Goal: Task Accomplishment & Management: Manage account settings

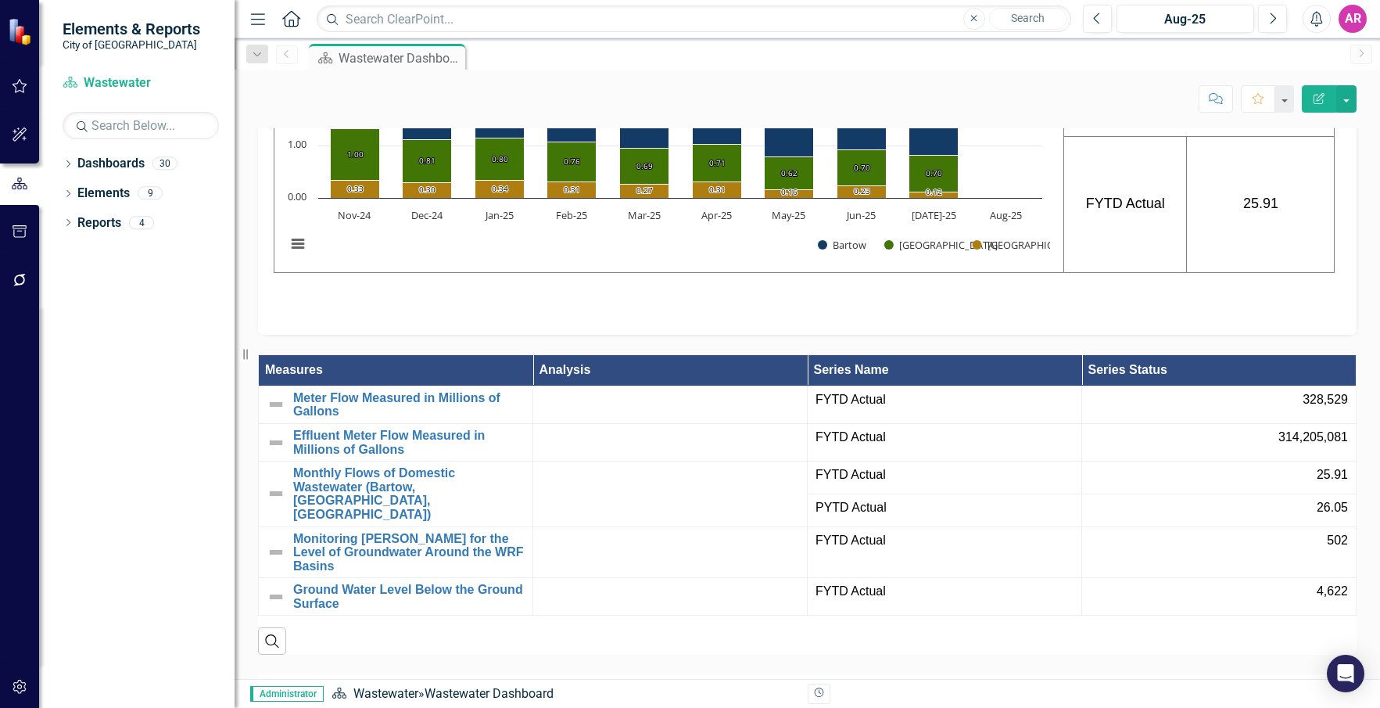
scroll to position [1095, 0]
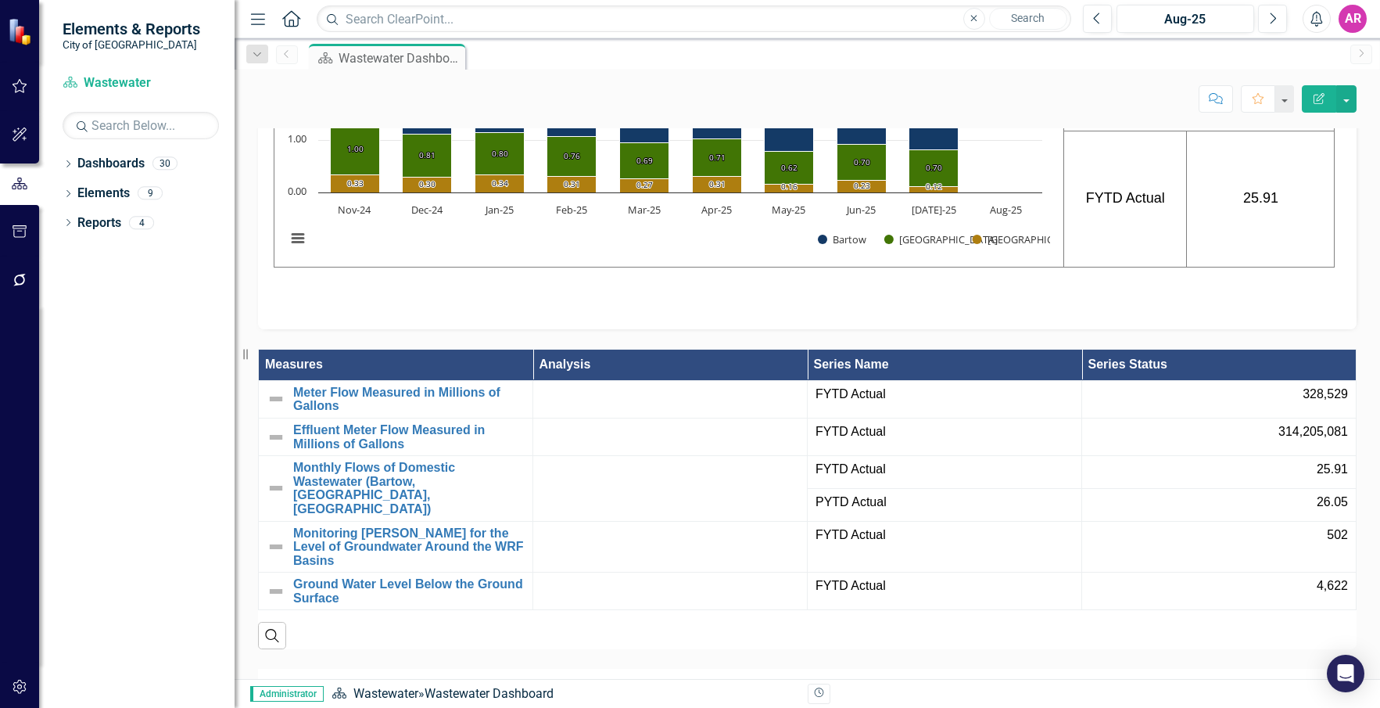
click at [65, 163] on icon "Dropdown" at bounding box center [68, 165] width 11 height 9
click at [78, 188] on icon "Dropdown" at bounding box center [76, 192] width 12 height 9
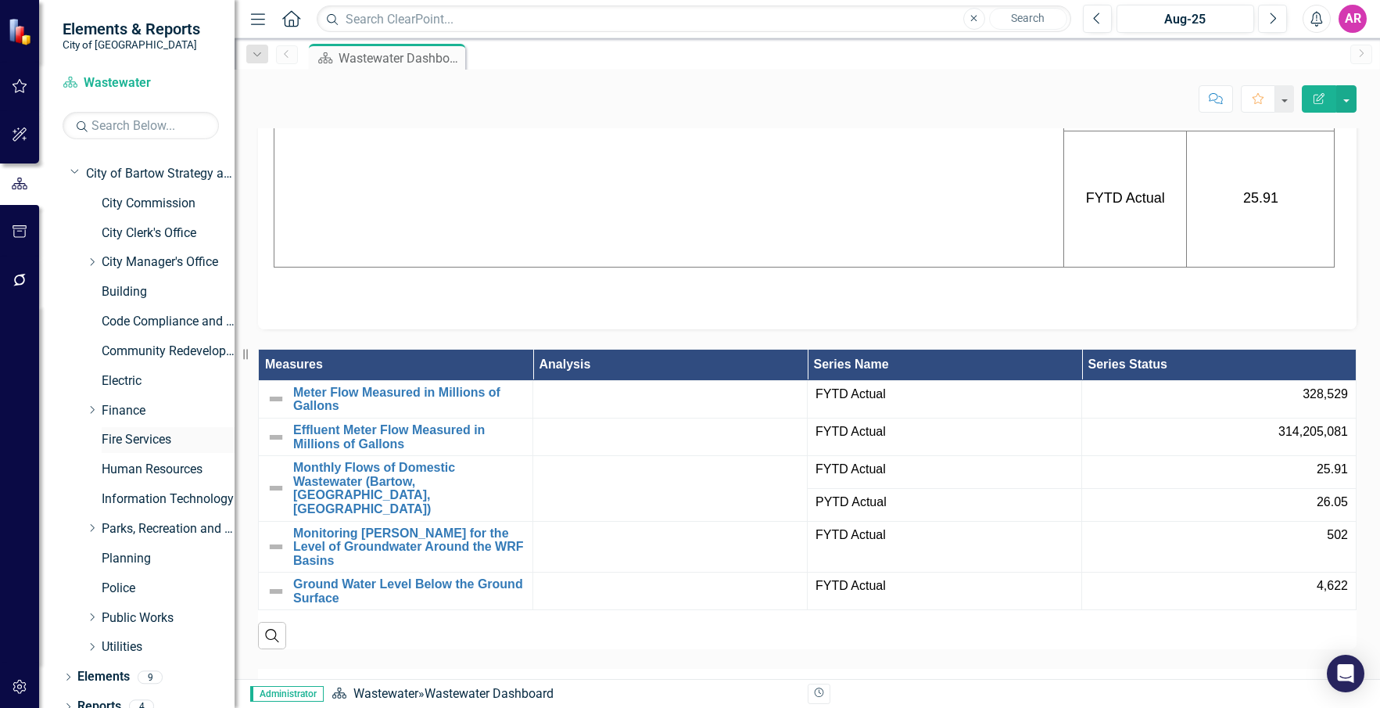
scroll to position [35, 0]
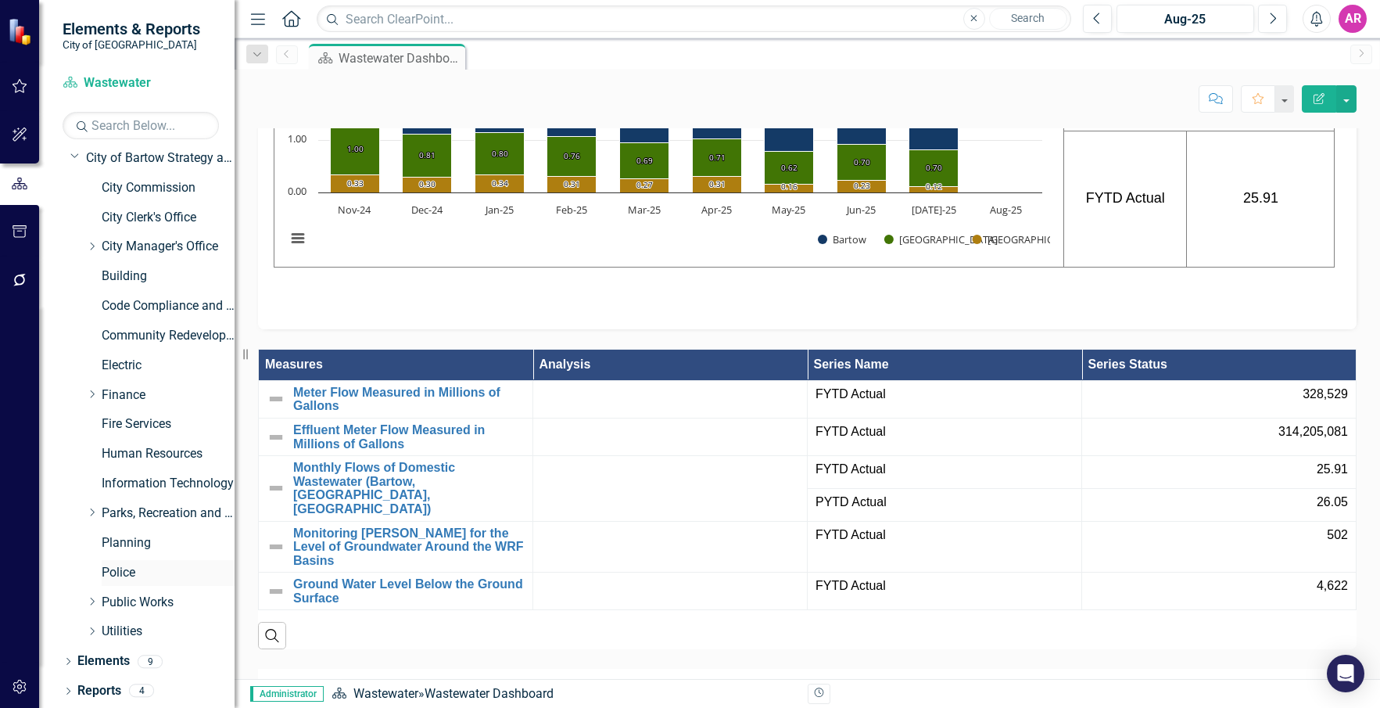
click at [130, 562] on div "Police" at bounding box center [168, 573] width 133 height 26
click at [132, 564] on link "Police" at bounding box center [168, 573] width 133 height 18
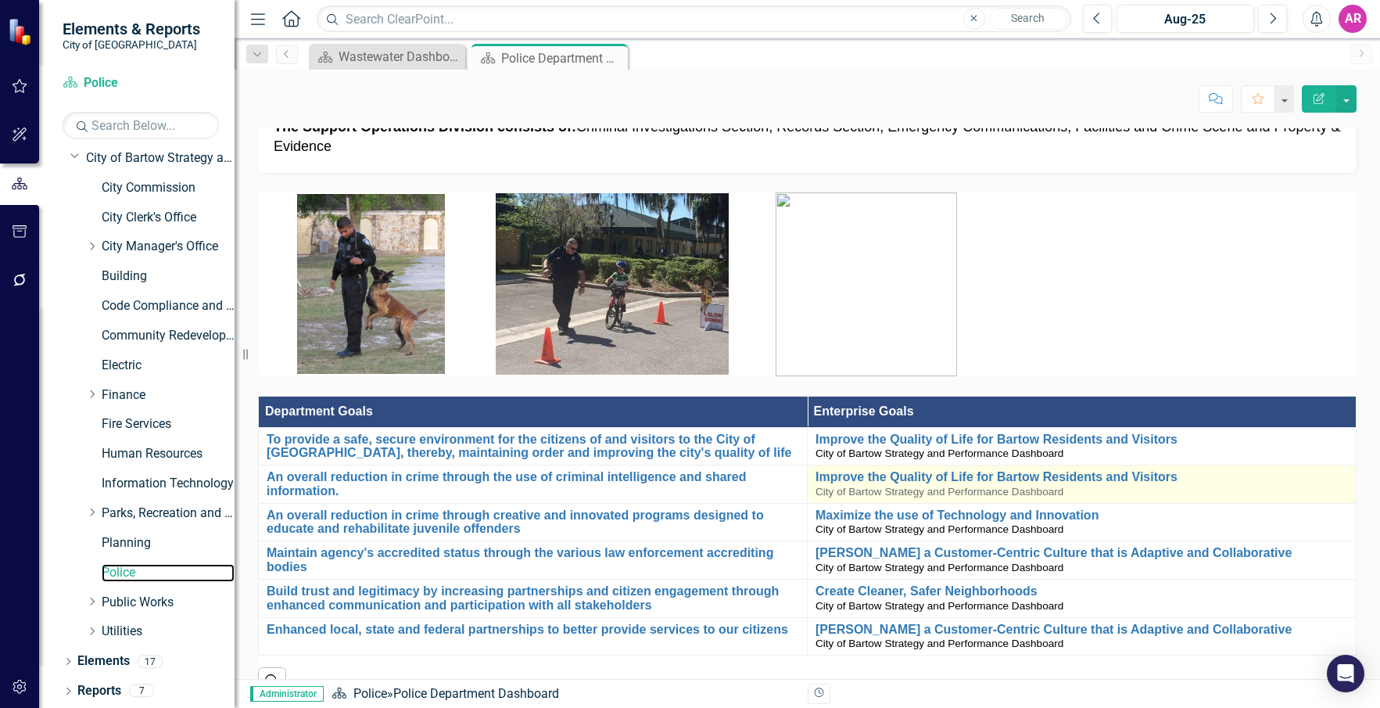
scroll to position [782, 0]
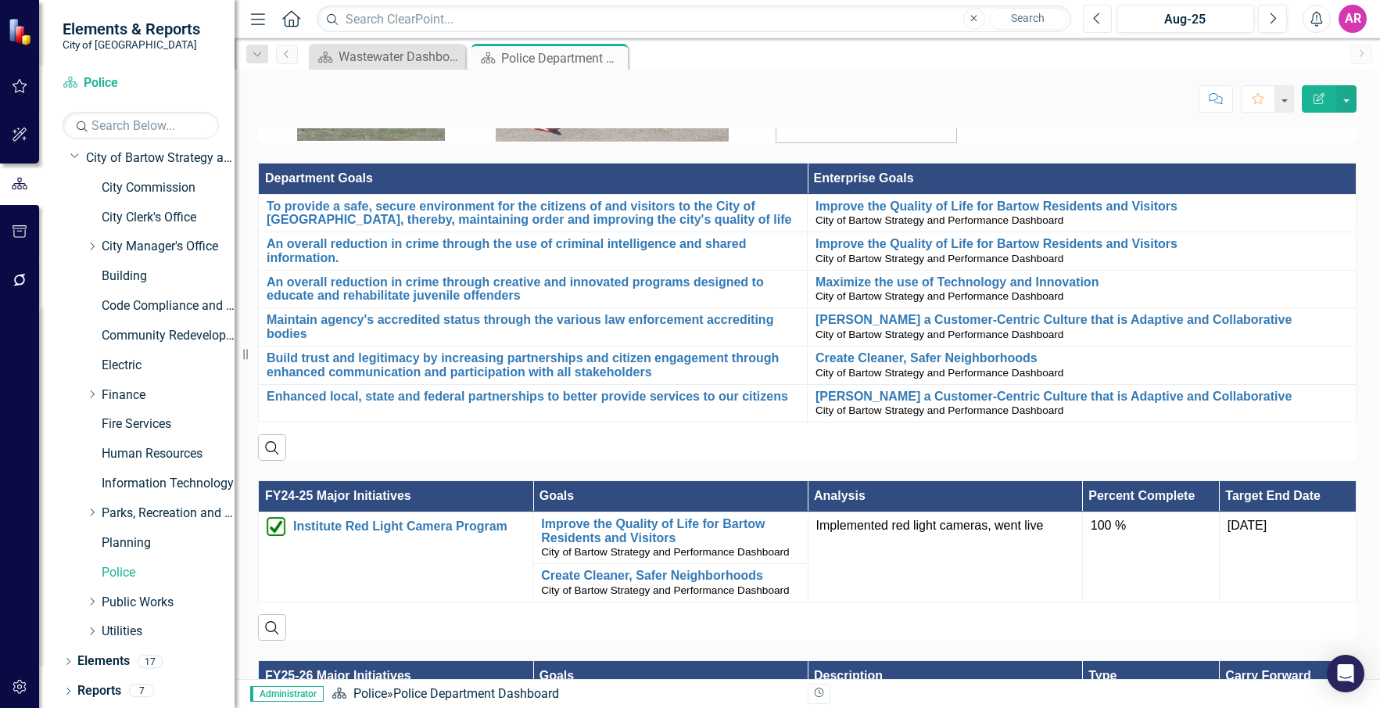
click at [1096, 24] on icon "Previous" at bounding box center [1097, 19] width 9 height 14
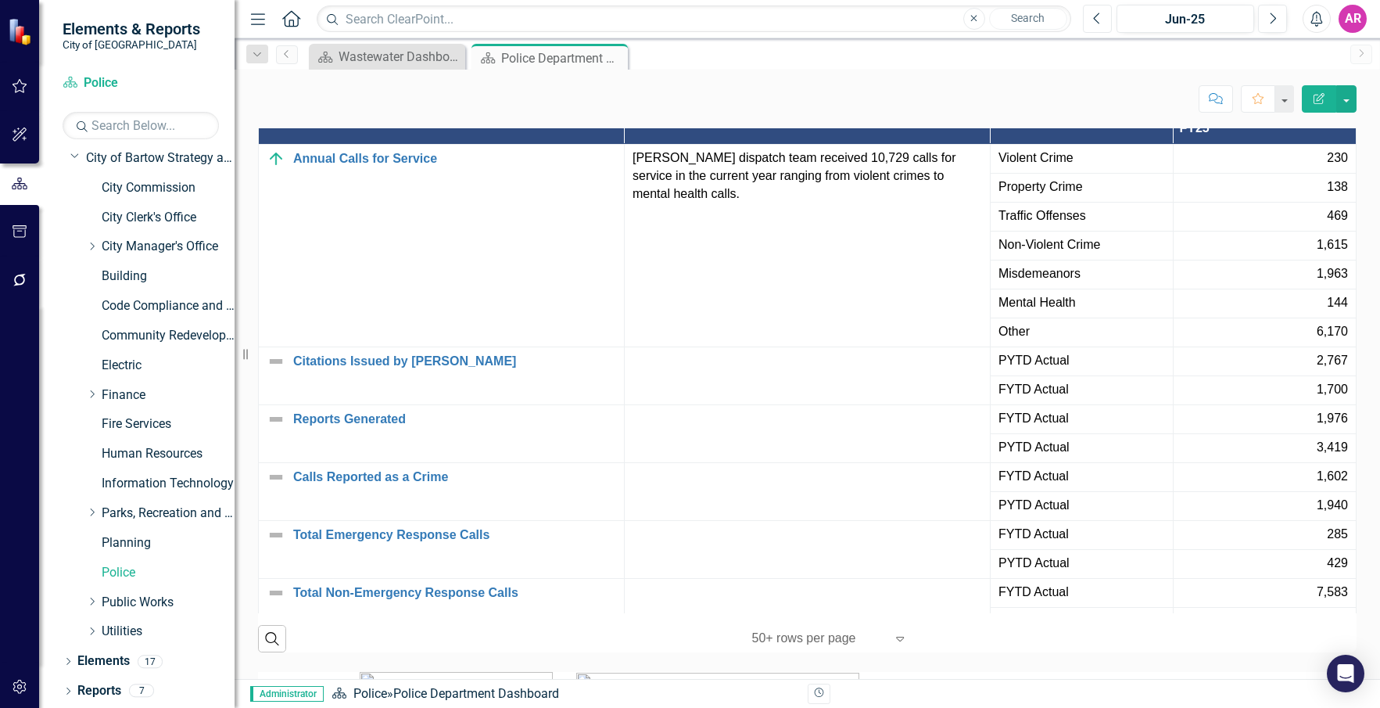
scroll to position [2346, 0]
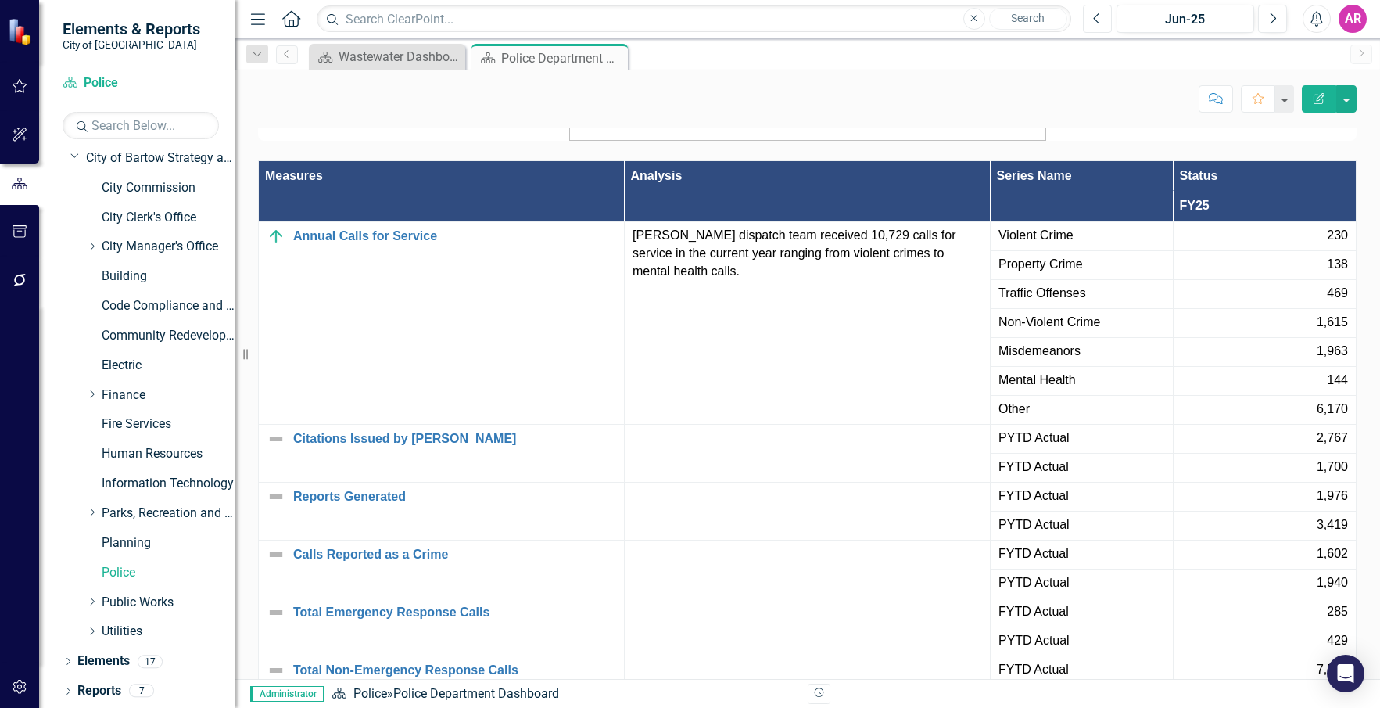
click at [1101, 17] on icon "Previous" at bounding box center [1097, 19] width 9 height 14
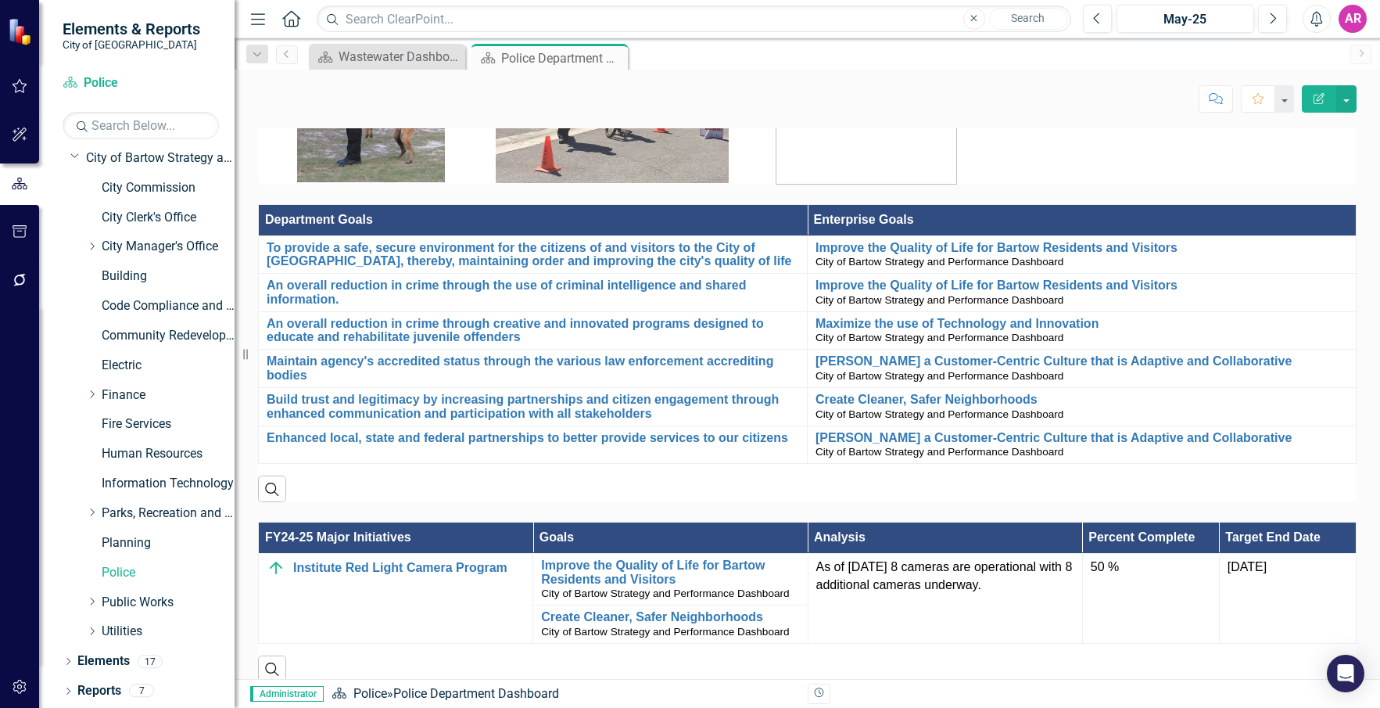
scroll to position [547, 0]
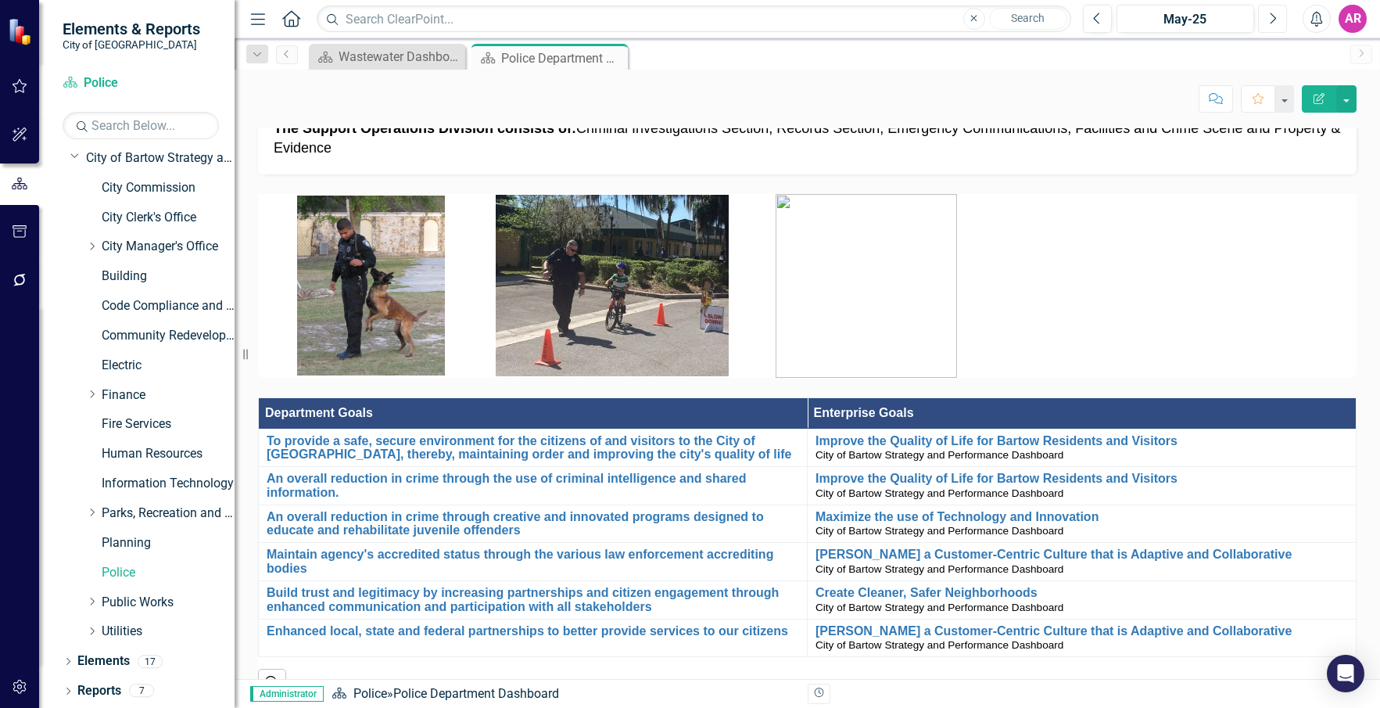
click at [1271, 15] on icon "Next" at bounding box center [1272, 19] width 9 height 14
click at [1273, 15] on icon "button" at bounding box center [1274, 18] width 6 height 11
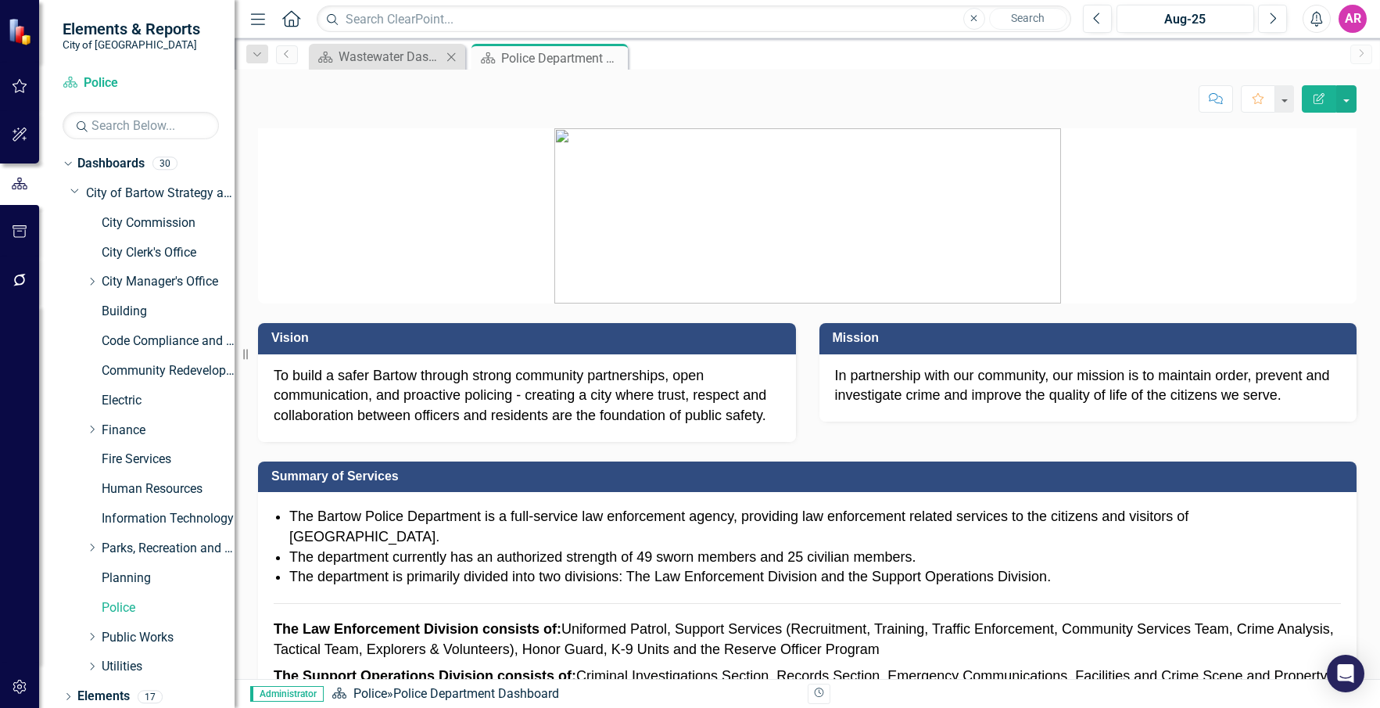
click at [399, 45] on div "Dashboard Wastewater Dashboard Close" at bounding box center [387, 57] width 156 height 26
click at [407, 56] on div "Wastewater Dashboard" at bounding box center [390, 57] width 103 height 20
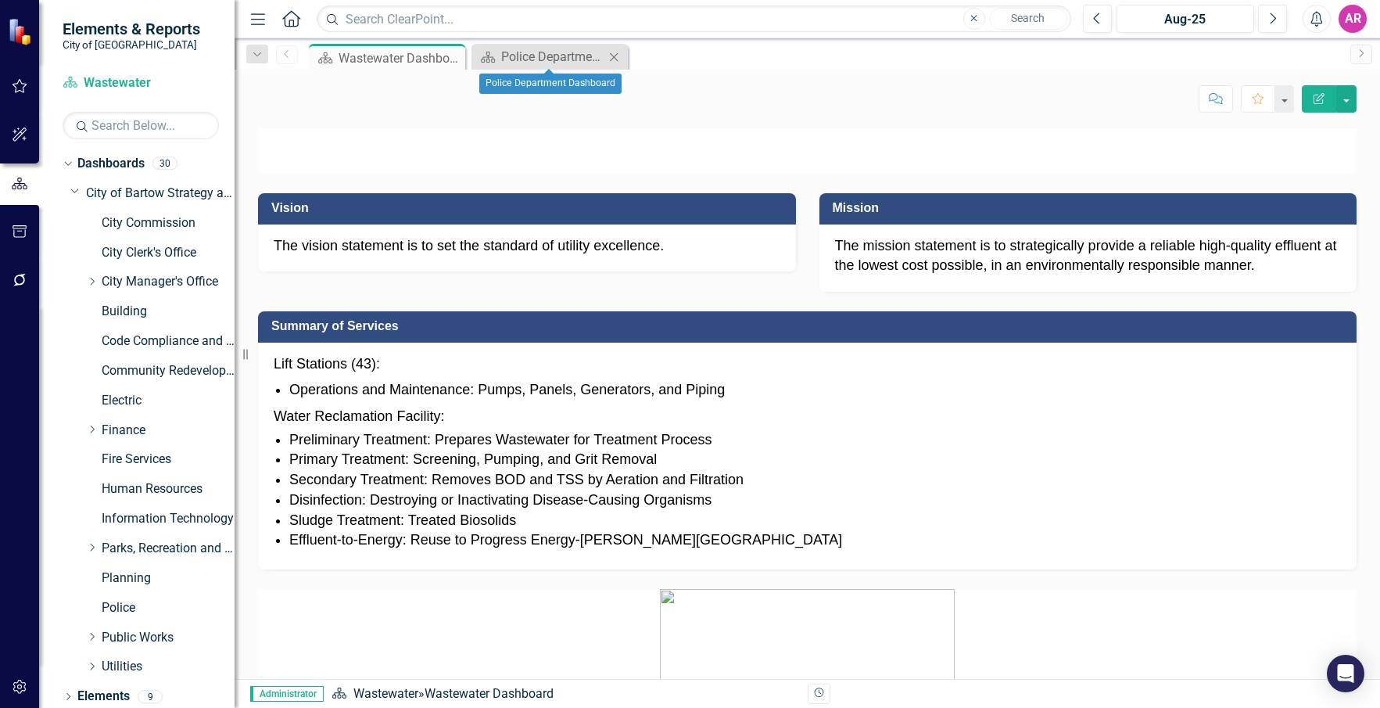
click at [615, 55] on icon "Close" at bounding box center [614, 57] width 16 height 13
click at [1352, 159] on div at bounding box center [807, 141] width 1122 height 65
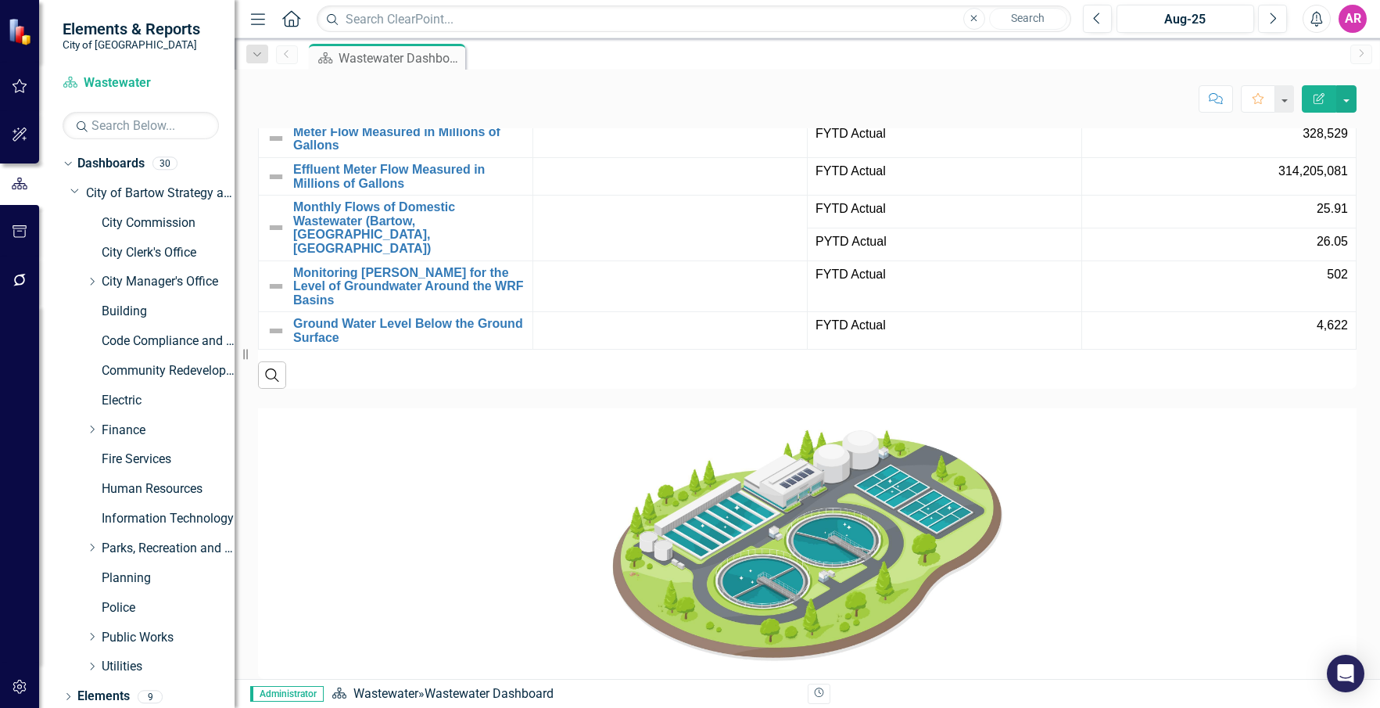
scroll to position [1329, 0]
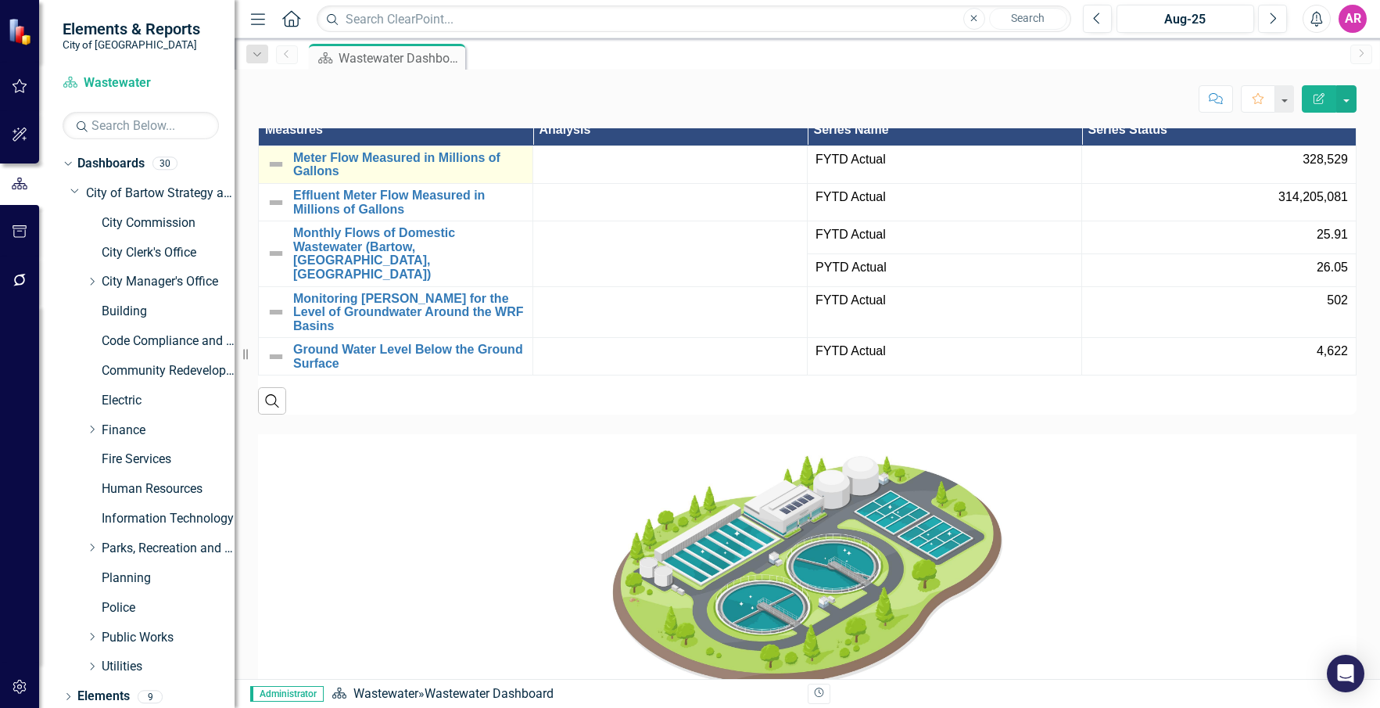
click at [274, 174] on img at bounding box center [276, 164] width 19 height 19
click at [275, 174] on img at bounding box center [276, 164] width 19 height 19
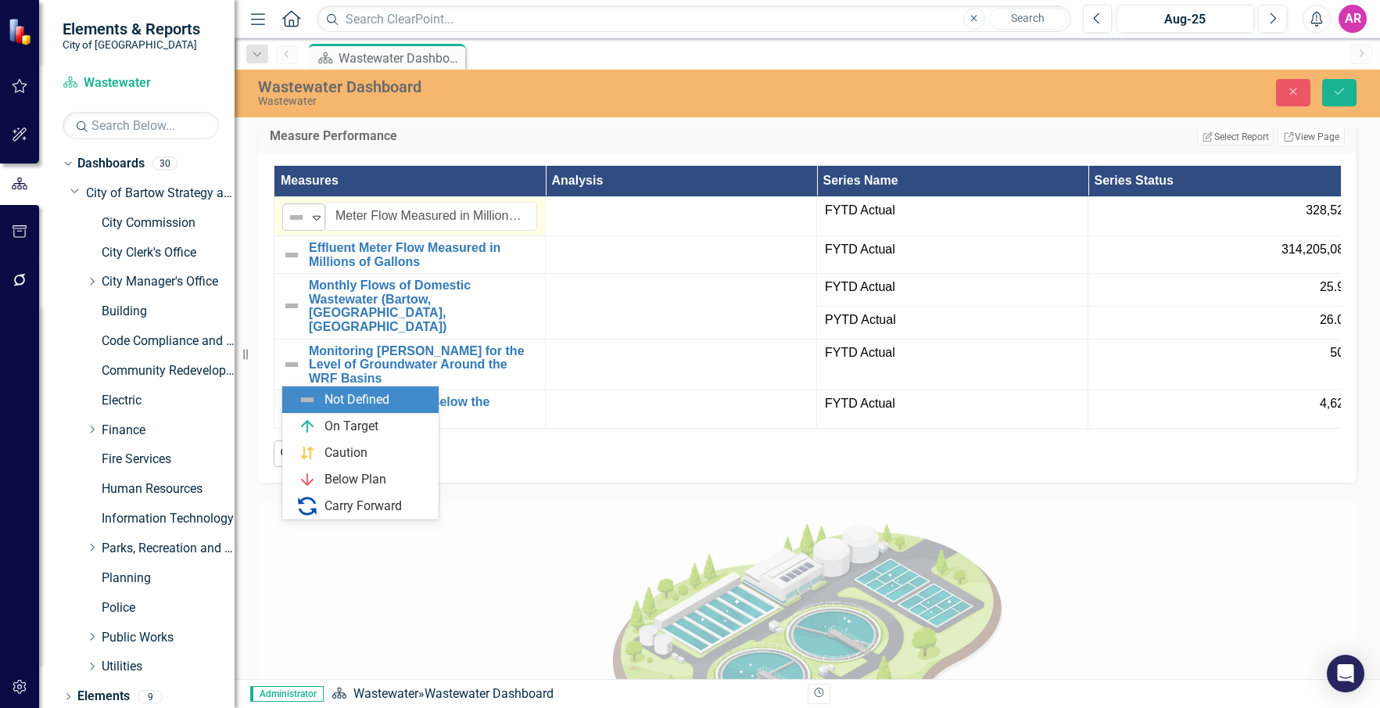
click at [302, 227] on img at bounding box center [296, 217] width 19 height 19
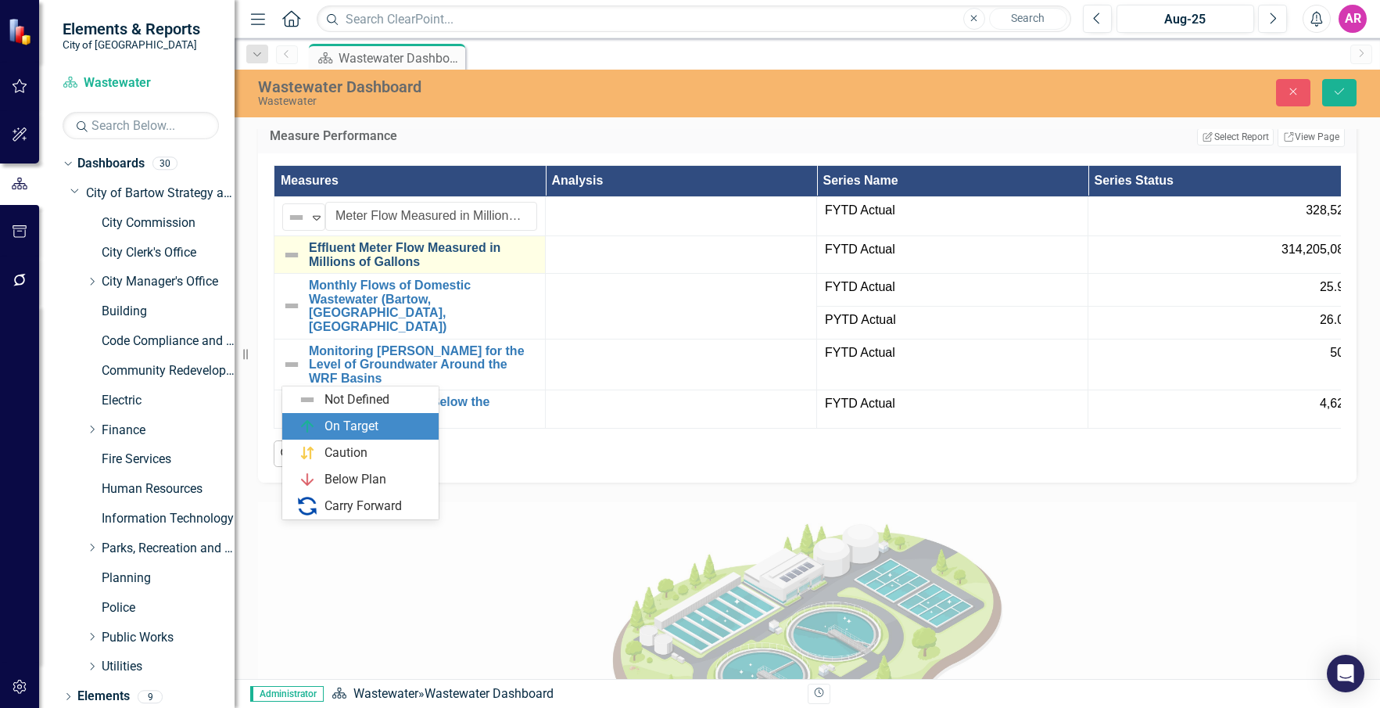
click at [332, 415] on div "On Target" at bounding box center [360, 426] width 156 height 27
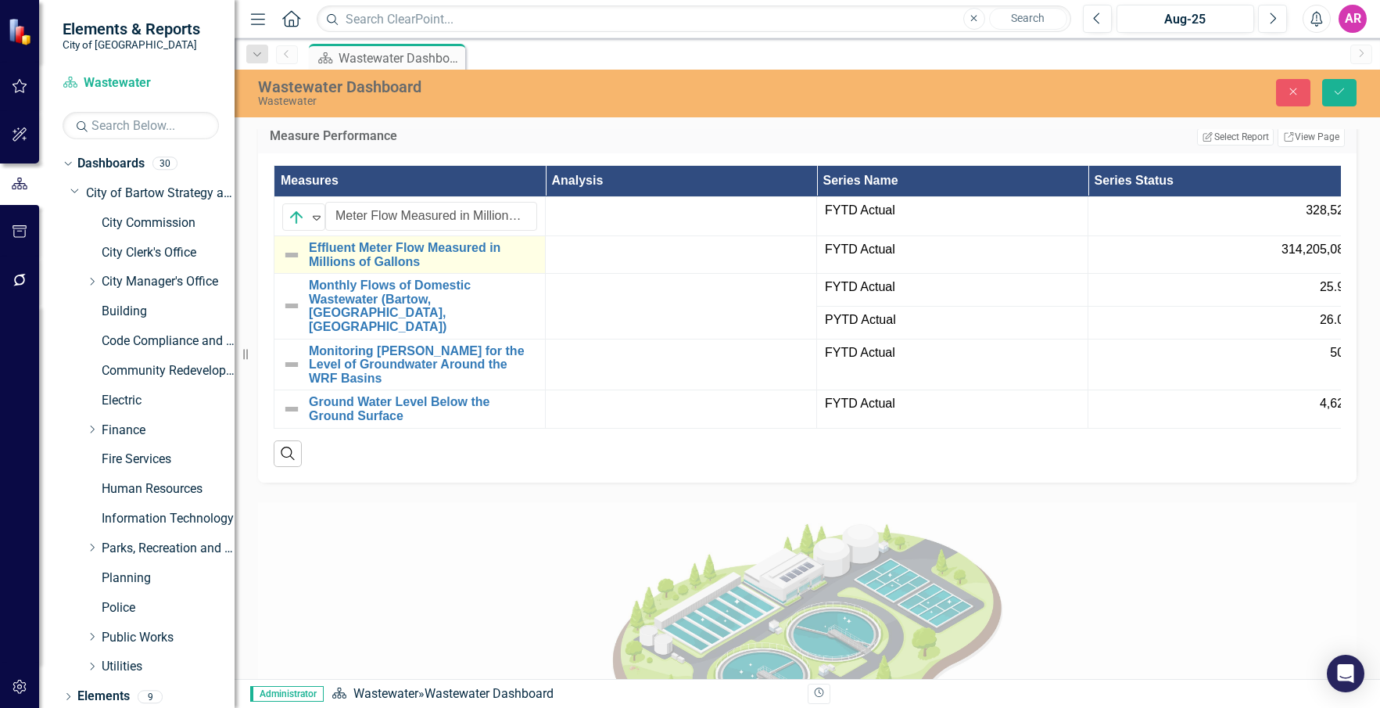
click at [295, 264] on img at bounding box center [291, 255] width 19 height 19
drag, startPoint x: 303, startPoint y: 412, endPoint x: 310, endPoint y: 421, distance: 12.2
click at [303, 265] on img at bounding box center [296, 255] width 19 height 19
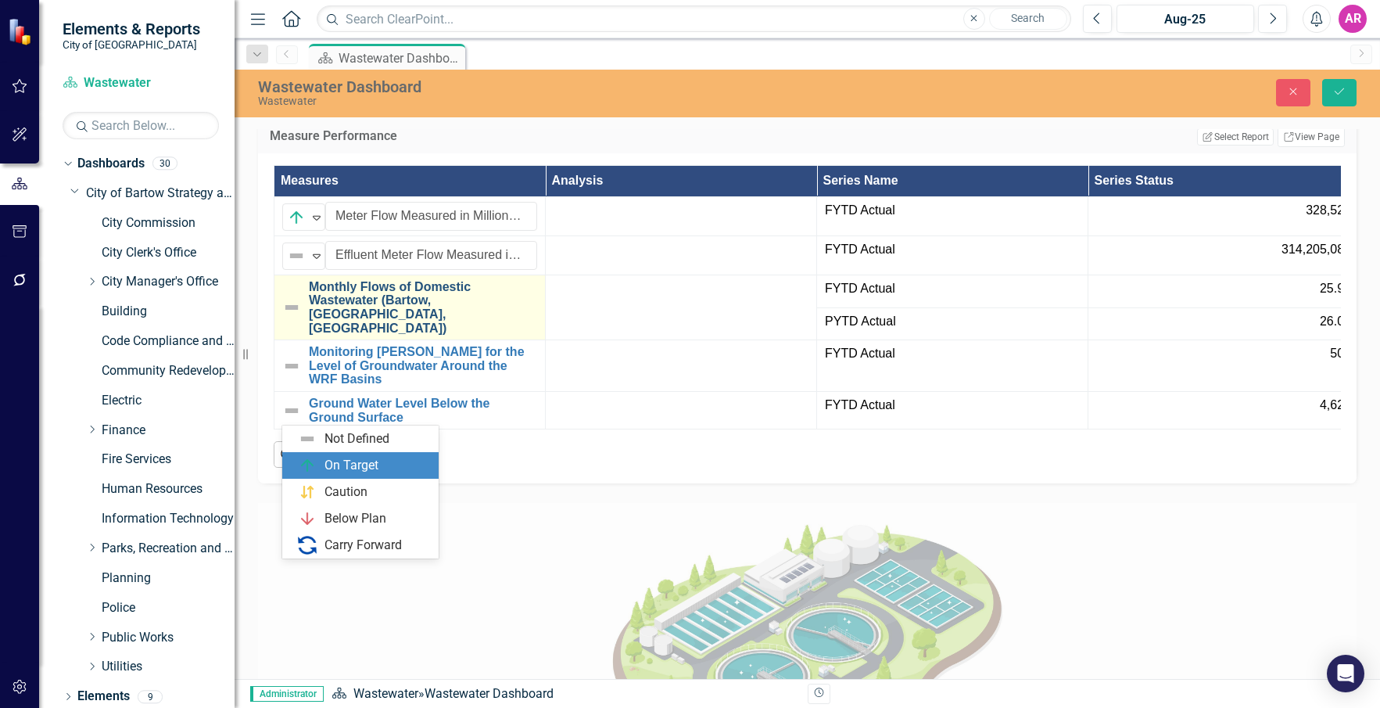
drag, startPoint x: 333, startPoint y: 453, endPoint x: 309, endPoint y: 438, distance: 28.4
click at [334, 453] on div "On Target" at bounding box center [360, 465] width 156 height 27
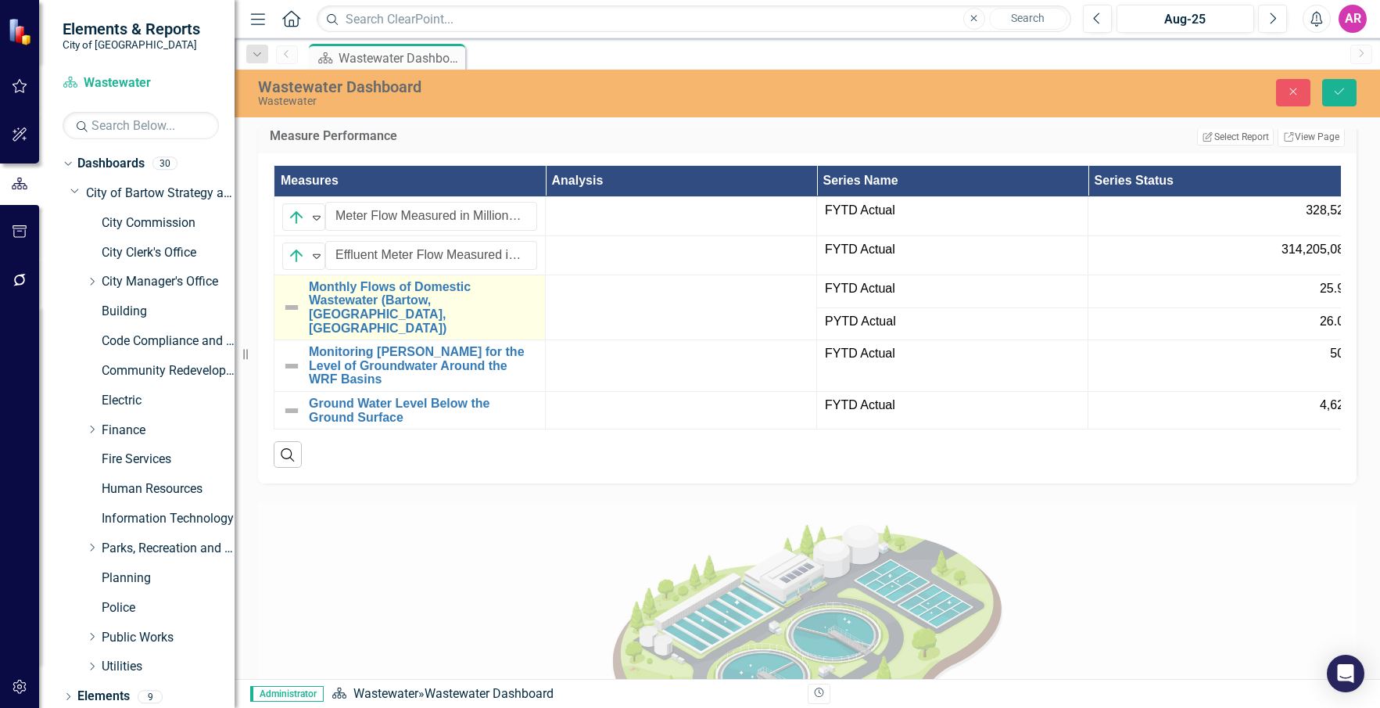
click at [292, 317] on img at bounding box center [291, 307] width 19 height 19
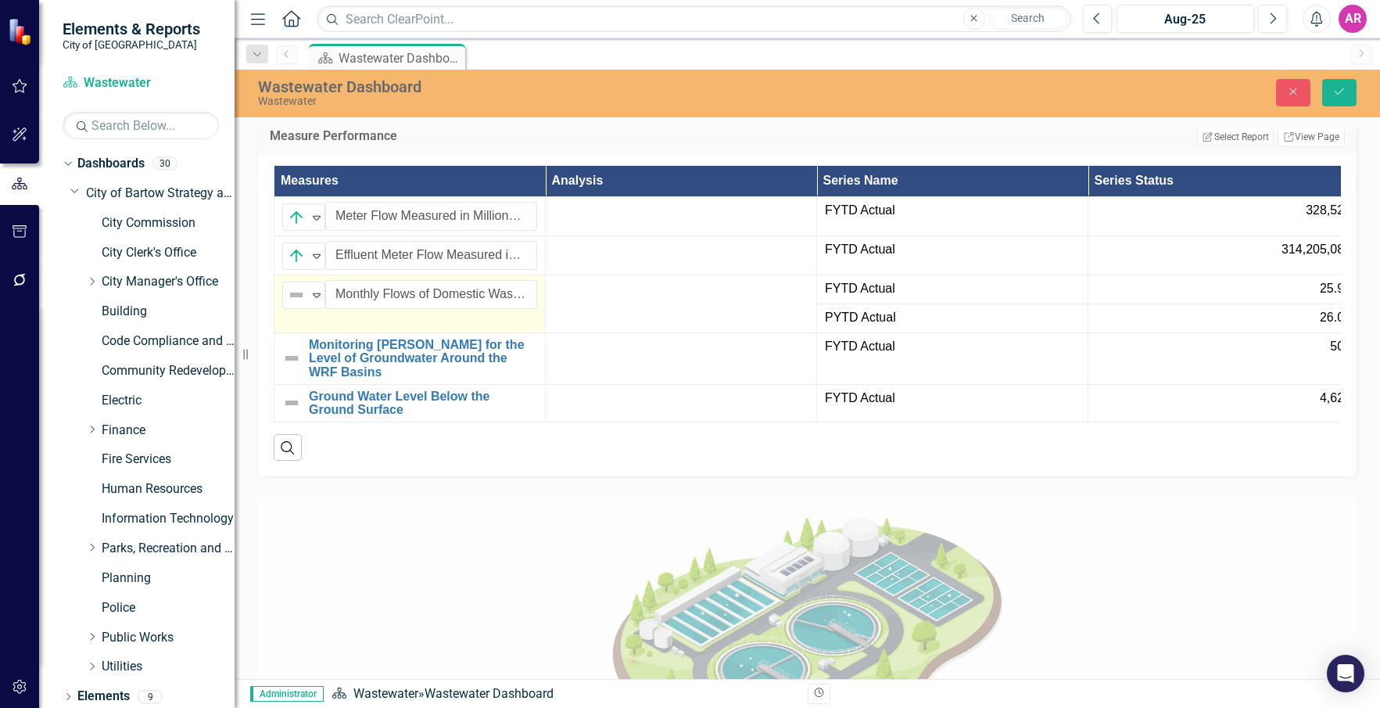
click at [310, 332] on td "Not Defined Expand Monthly Flows of Domestic Wastewater (Bartow, [GEOGRAPHIC_DA…" at bounding box center [409, 303] width 271 height 58
click at [299, 304] on img at bounding box center [296, 294] width 19 height 19
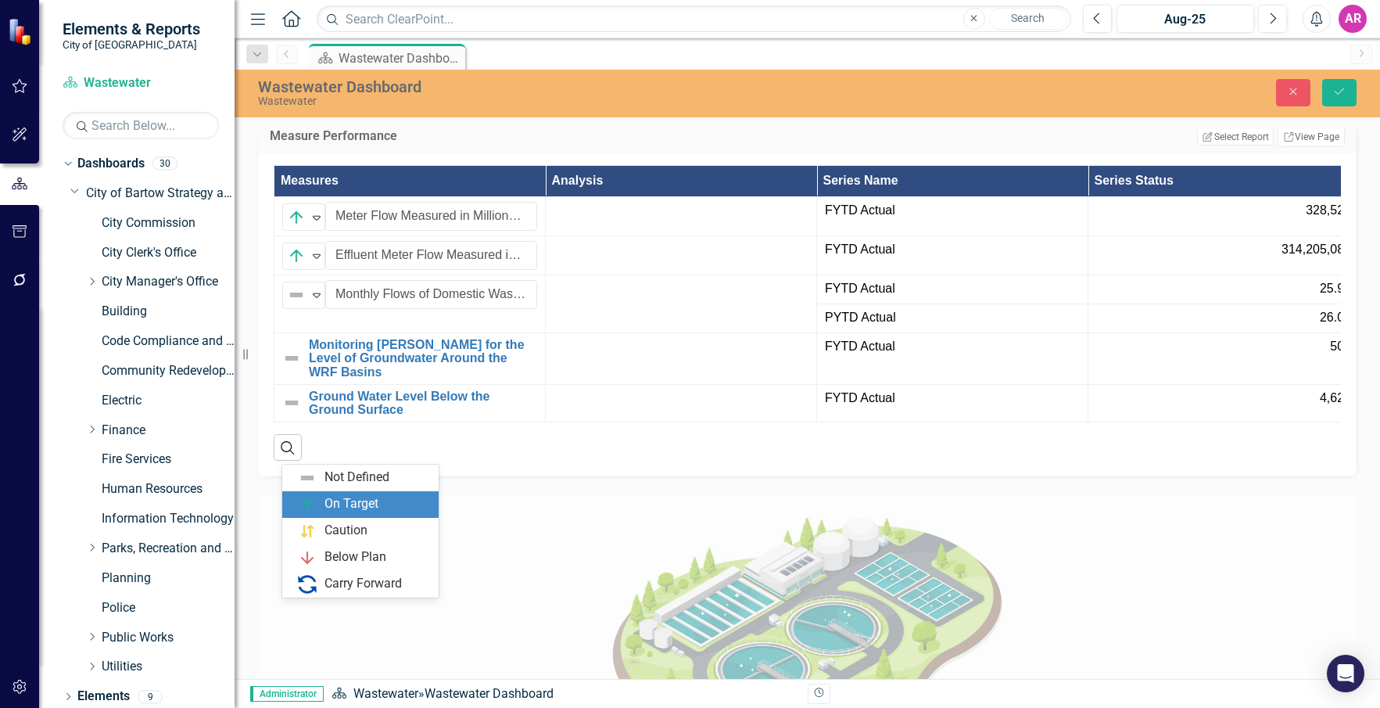
click at [335, 504] on div "On Target" at bounding box center [352, 504] width 54 height 18
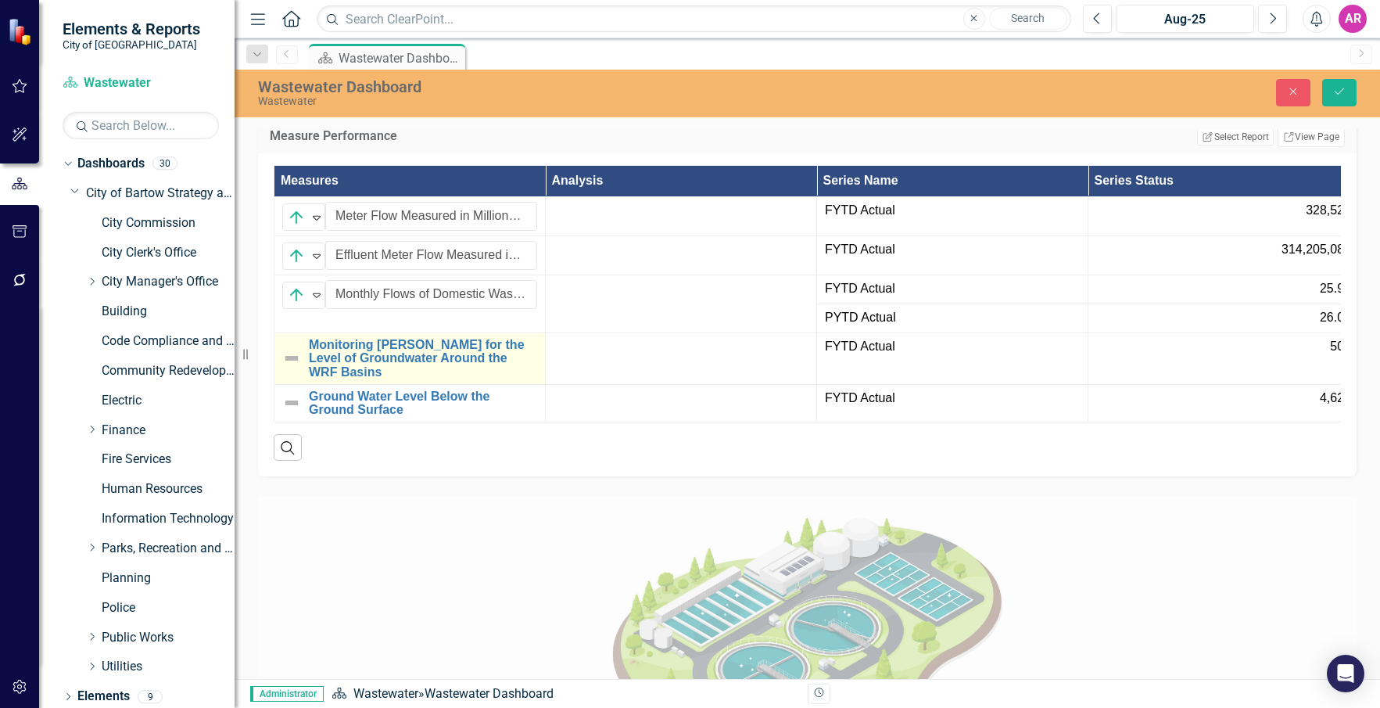
click at [289, 368] on img at bounding box center [291, 358] width 19 height 19
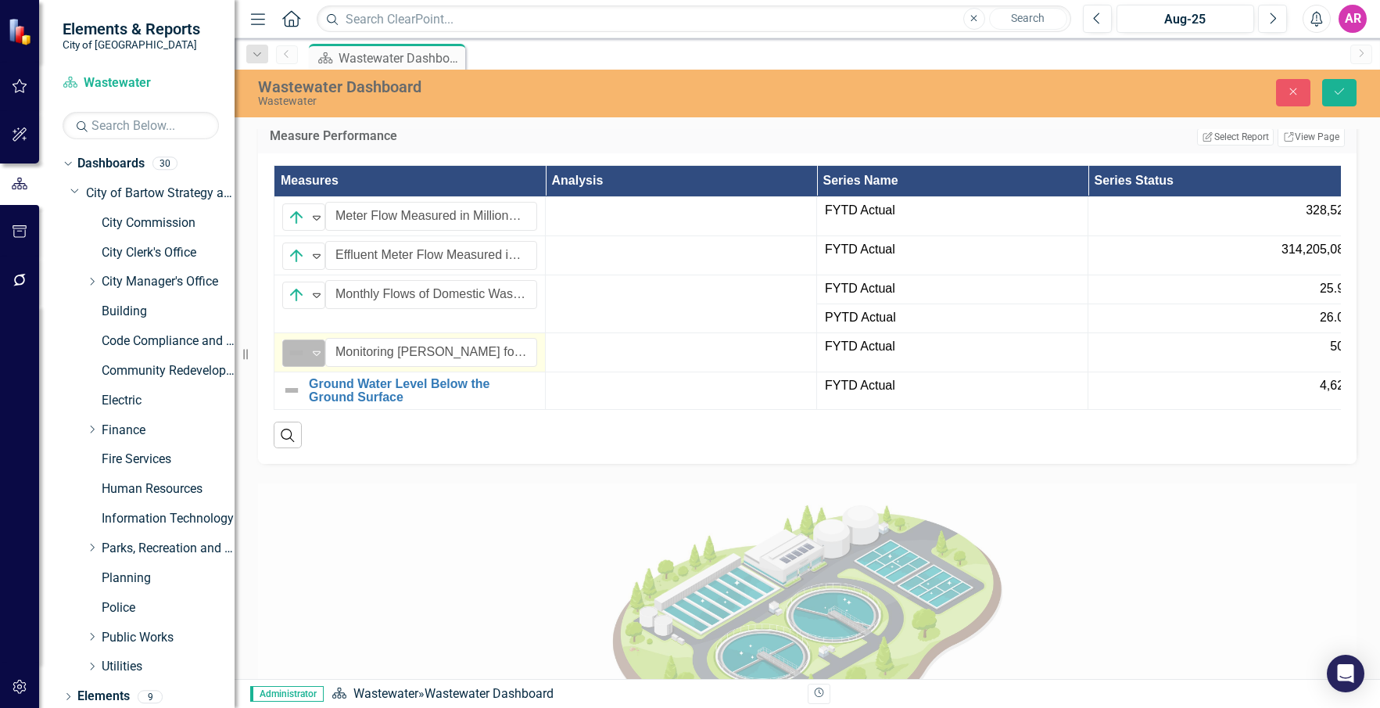
click at [310, 359] on icon "Expand" at bounding box center [317, 352] width 16 height 13
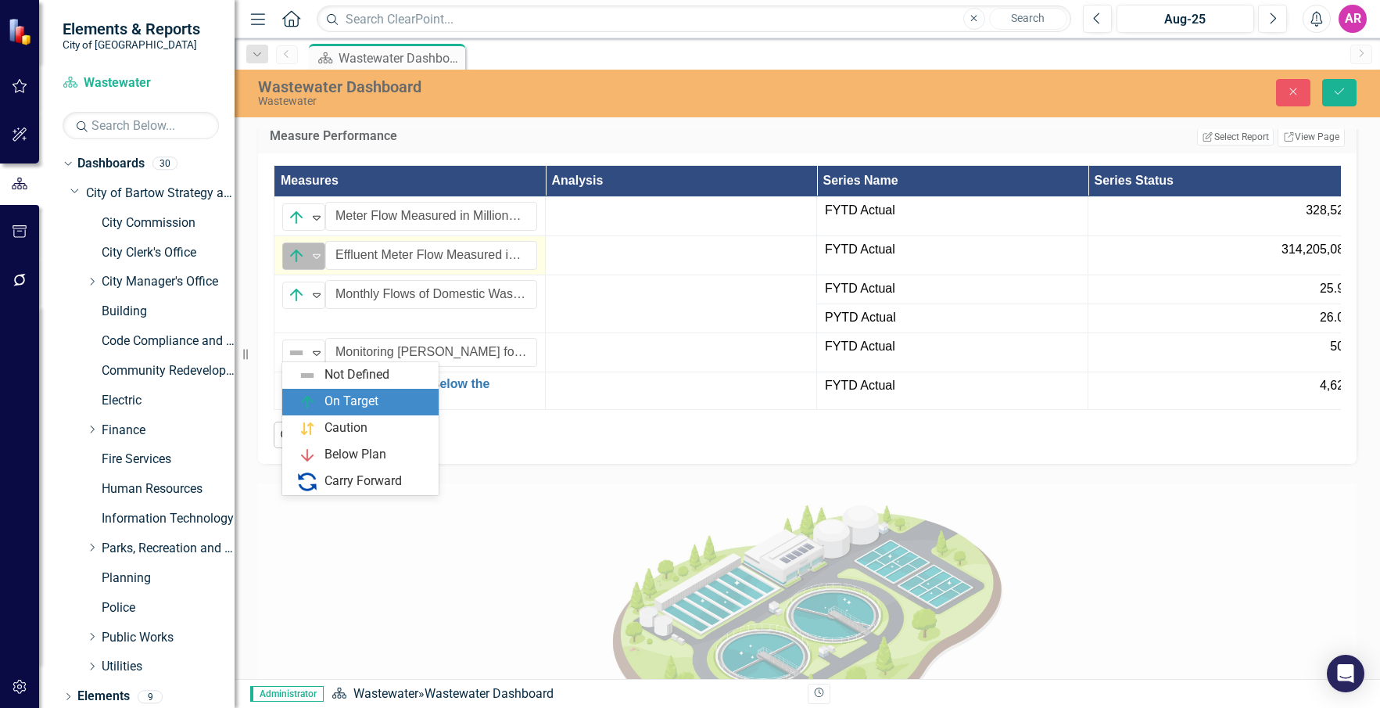
click at [314, 397] on img at bounding box center [307, 402] width 19 height 19
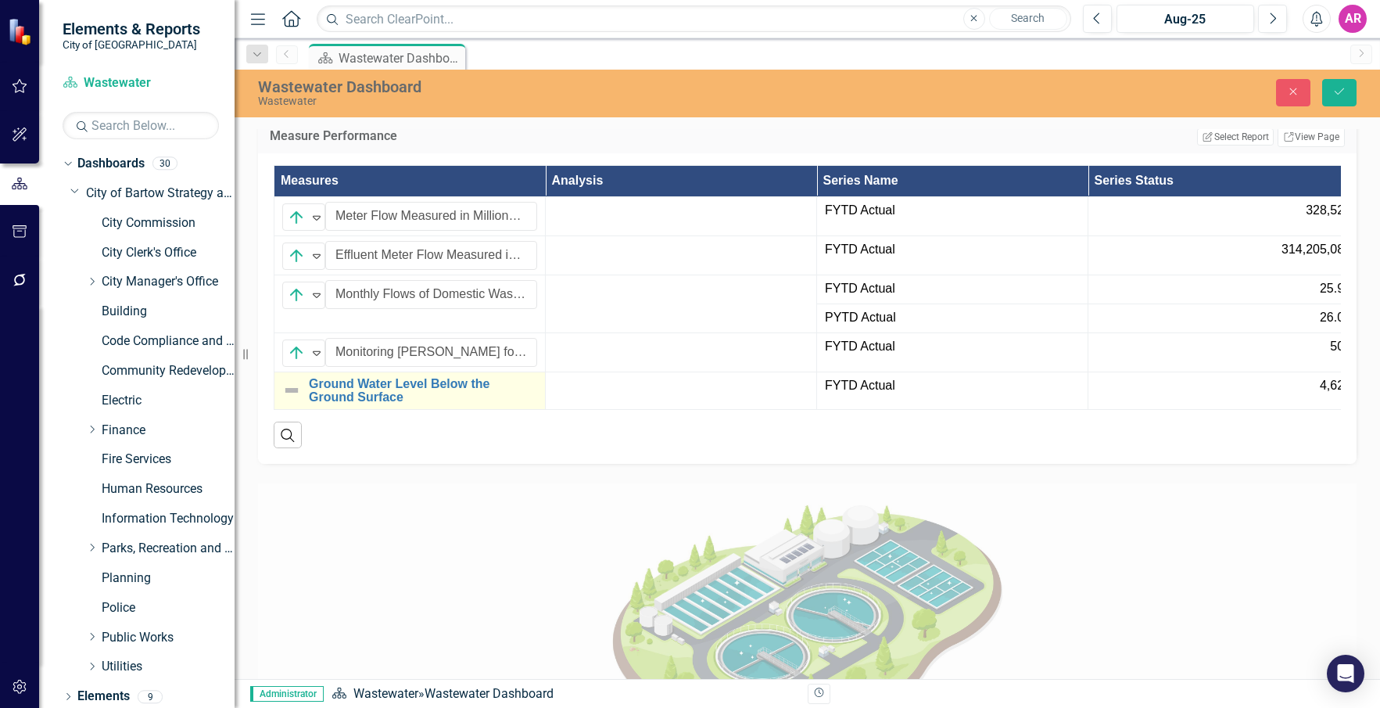
click at [294, 400] on img at bounding box center [291, 390] width 19 height 19
click at [306, 401] on div "Not Defined" at bounding box center [297, 391] width 20 height 19
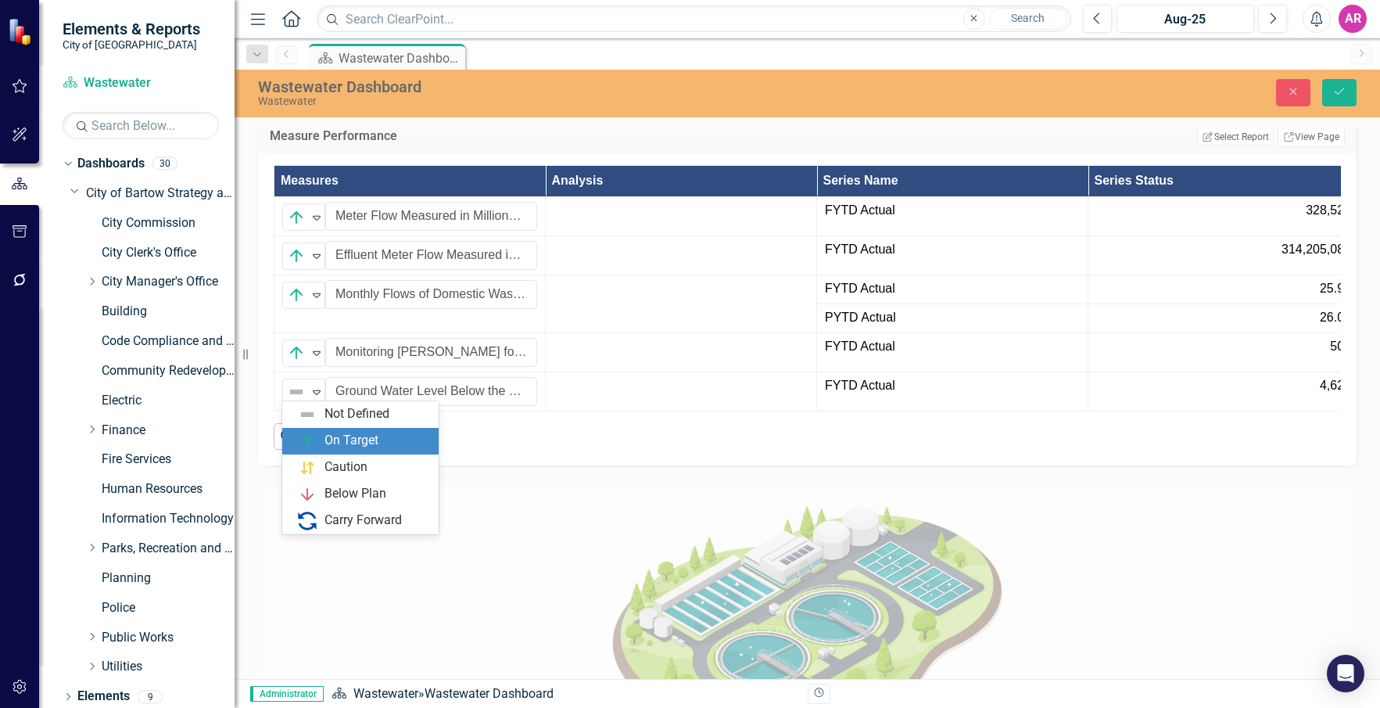
click at [318, 436] on div "On Target" at bounding box center [363, 441] width 131 height 19
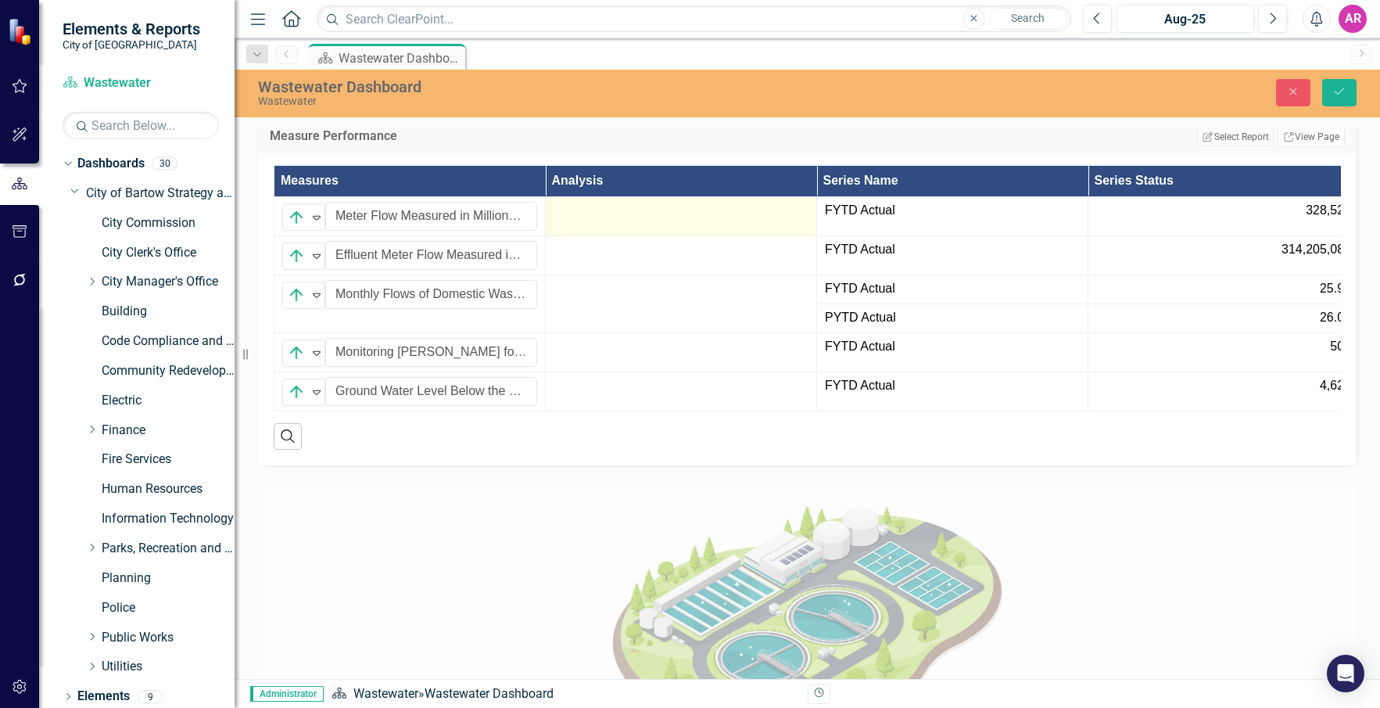
click at [811, 236] on td at bounding box center [681, 216] width 271 height 39
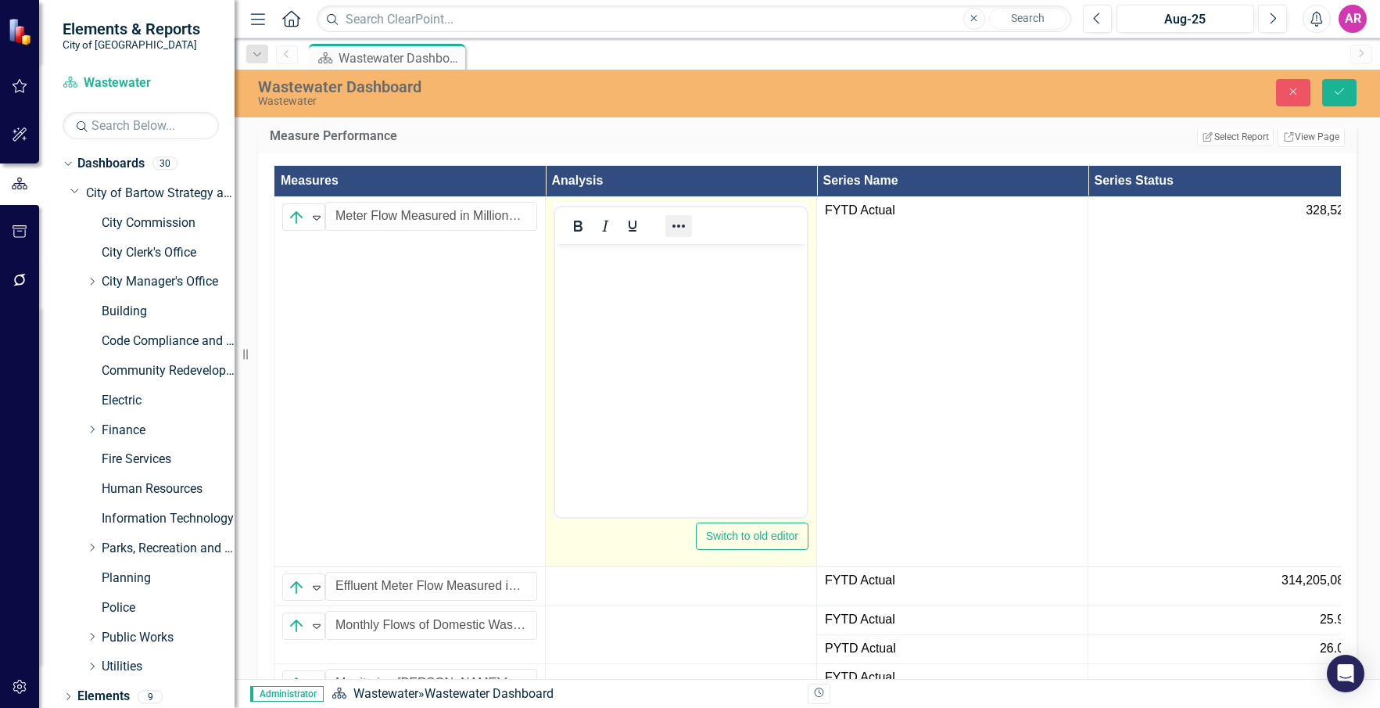
click at [690, 237] on button "Reveal or hide additional toolbar items" at bounding box center [678, 226] width 27 height 22
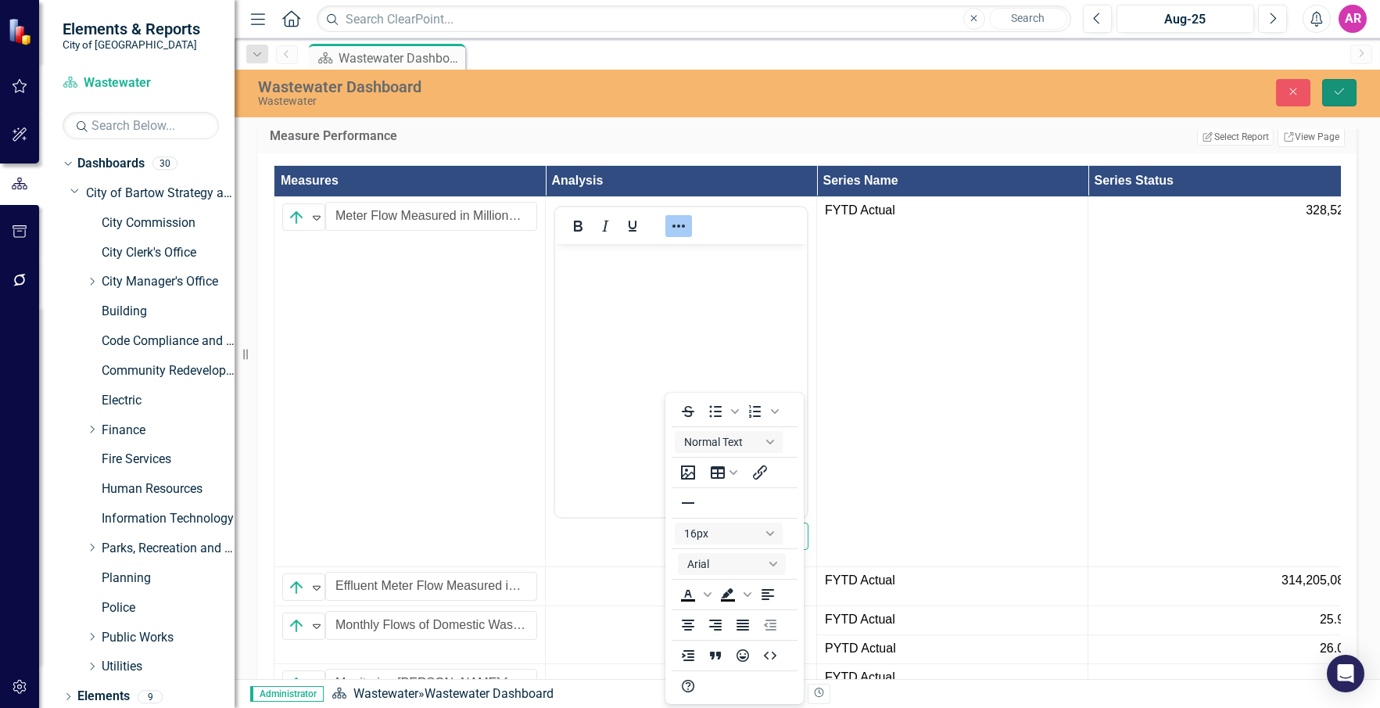
drag, startPoint x: 1338, startPoint y: 97, endPoint x: 1336, endPoint y: 106, distance: 8.9
click at [1338, 98] on button "Save" at bounding box center [1339, 92] width 34 height 27
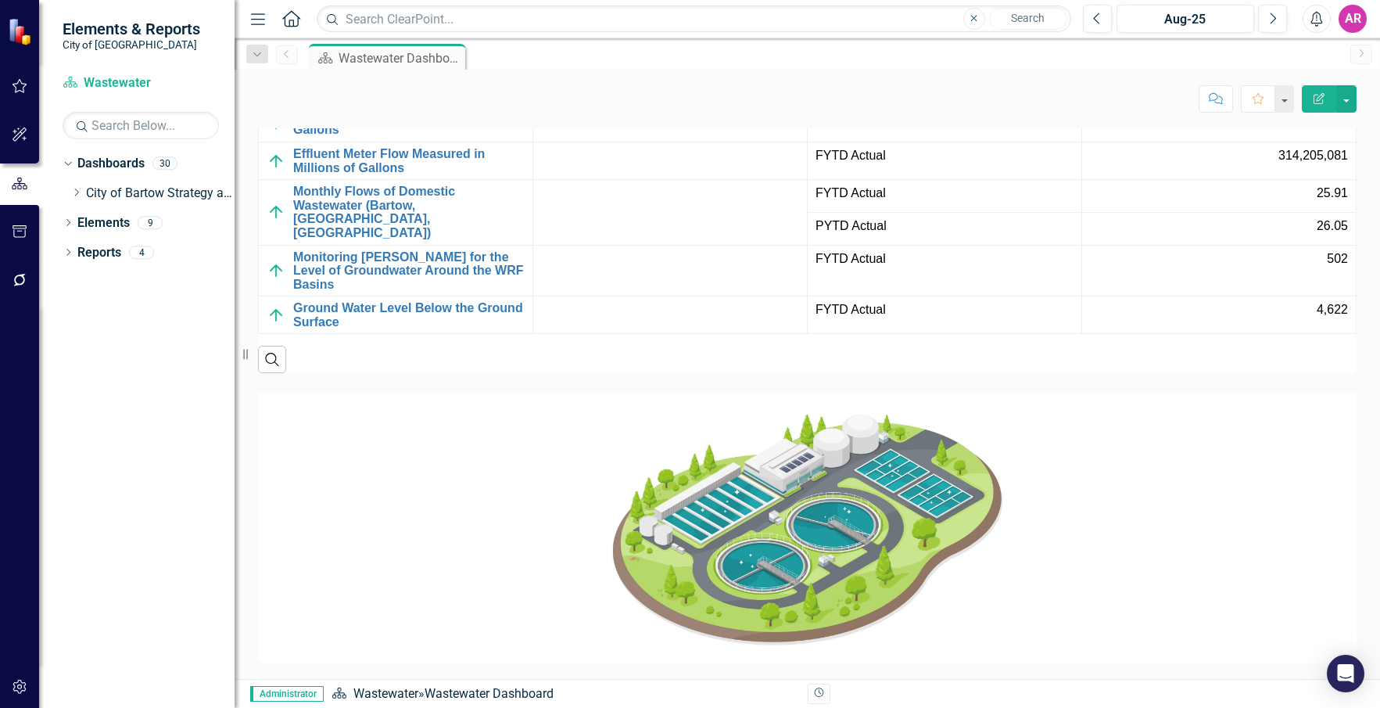
scroll to position [1505, 0]
click at [1056, 436] on p at bounding box center [807, 528] width 1099 height 271
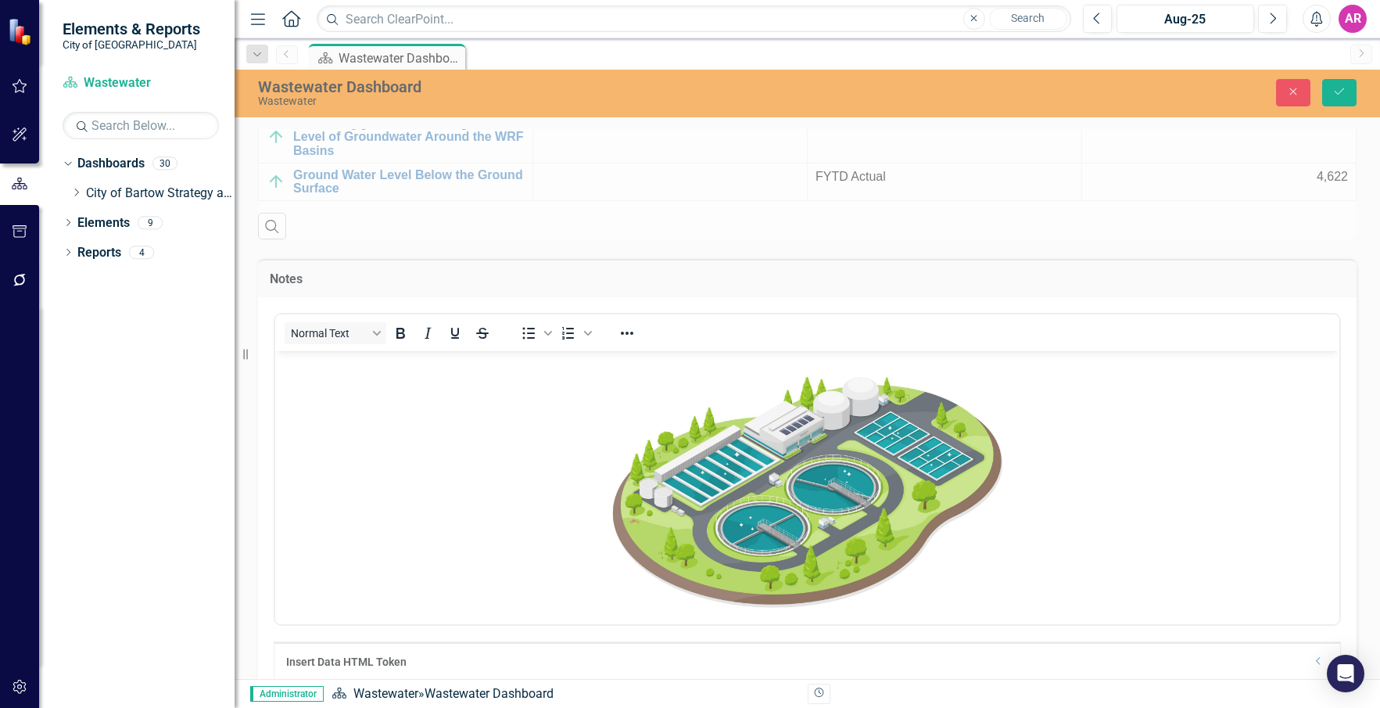
scroll to position [0, 0]
click at [1281, 89] on button "Close" at bounding box center [1293, 92] width 34 height 27
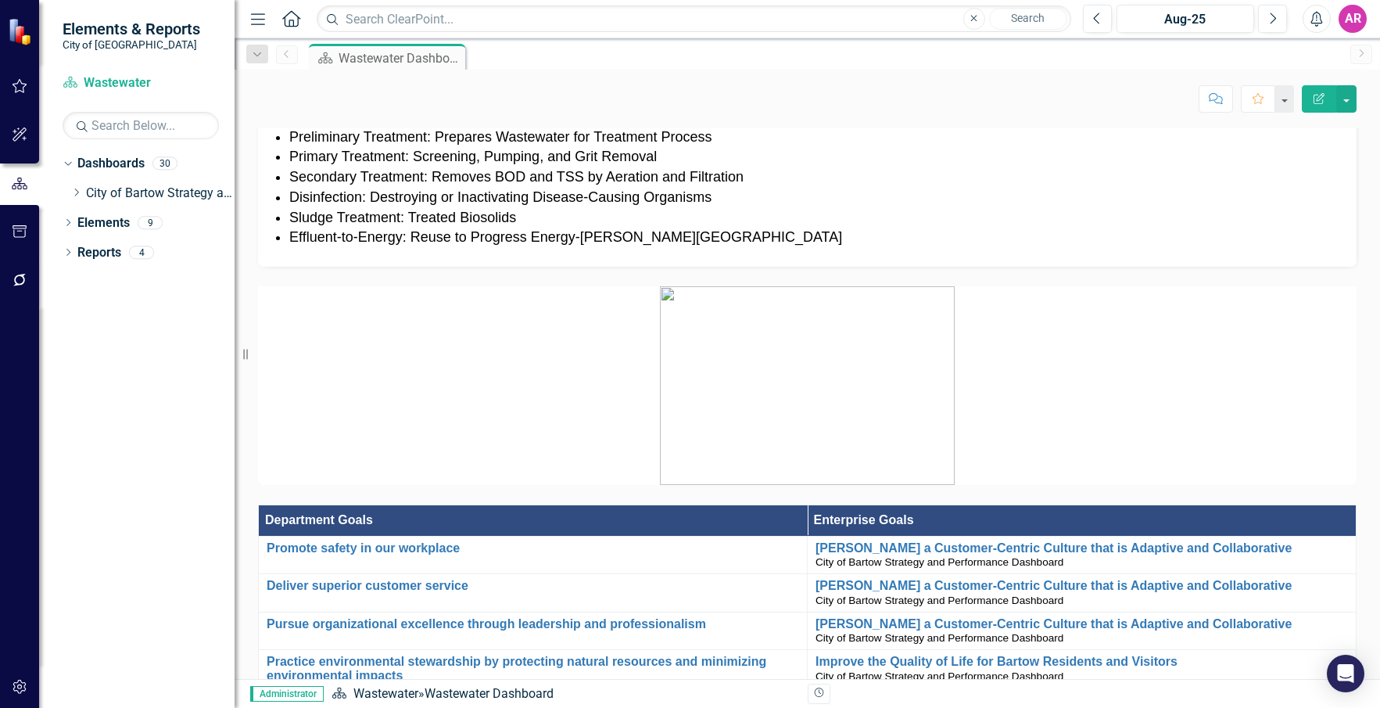
scroll to position [332, 0]
